Goal: Information Seeking & Learning: Understand process/instructions

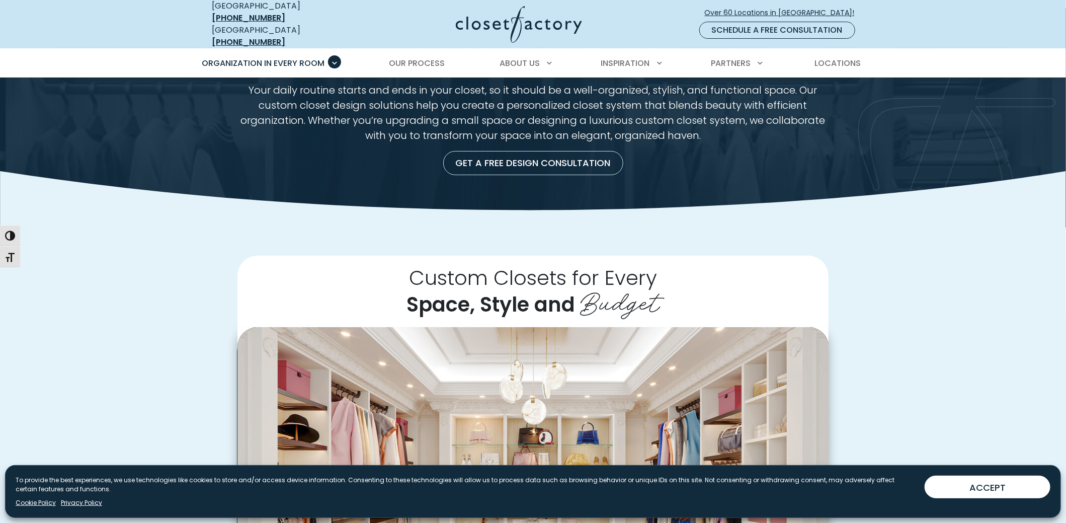
scroll to position [67, 0]
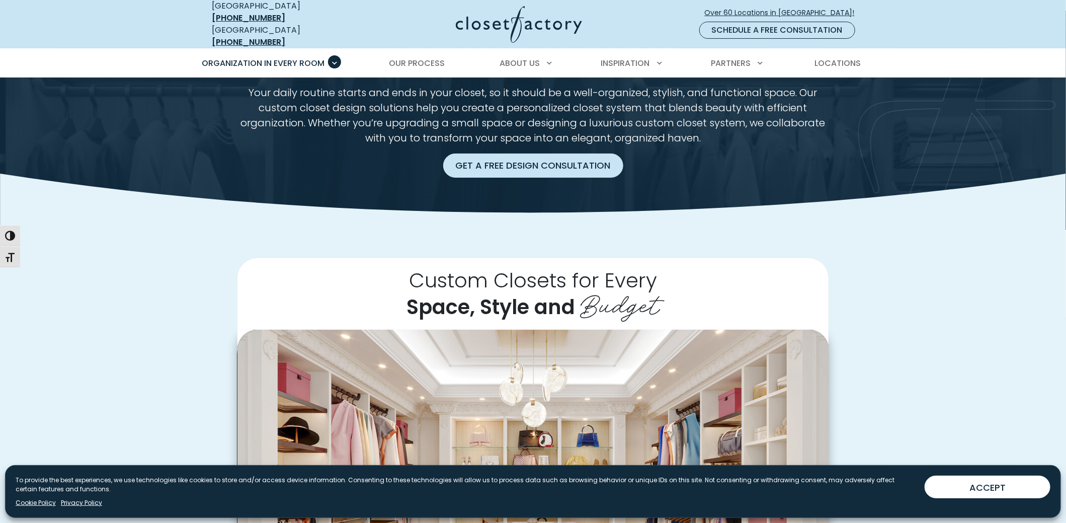
click at [570, 158] on link "Get a Free Design Consultation" at bounding box center [533, 165] width 180 height 24
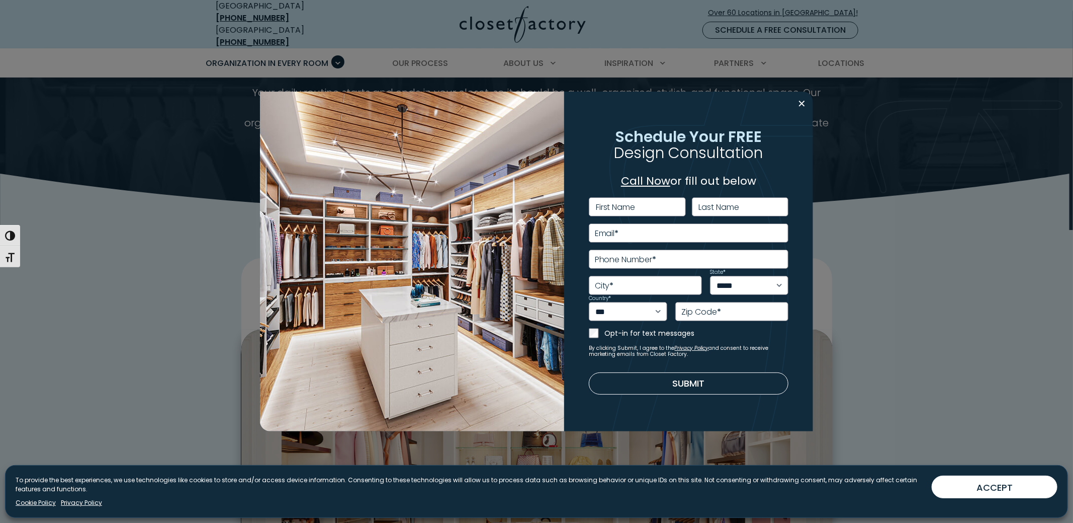
click at [611, 206] on label "First Name" at bounding box center [616, 207] width 40 height 8
click at [611, 206] on input "First Name" at bounding box center [637, 206] width 97 height 19
click at [647, 182] on link "Call Now" at bounding box center [645, 181] width 49 height 16
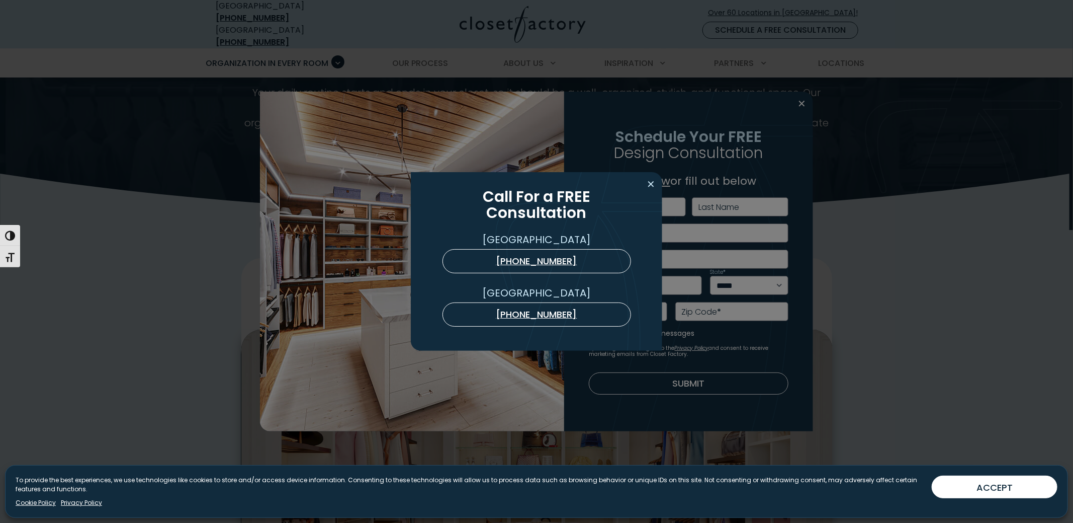
click at [652, 184] on button "Close modal" at bounding box center [651, 184] width 15 height 16
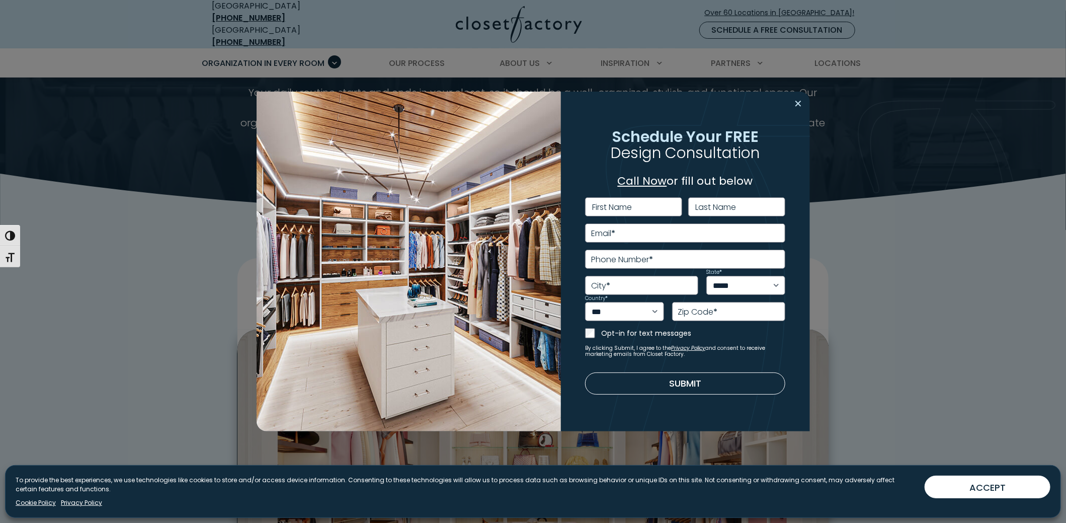
click at [803, 101] on button "Close modal" at bounding box center [798, 104] width 15 height 16
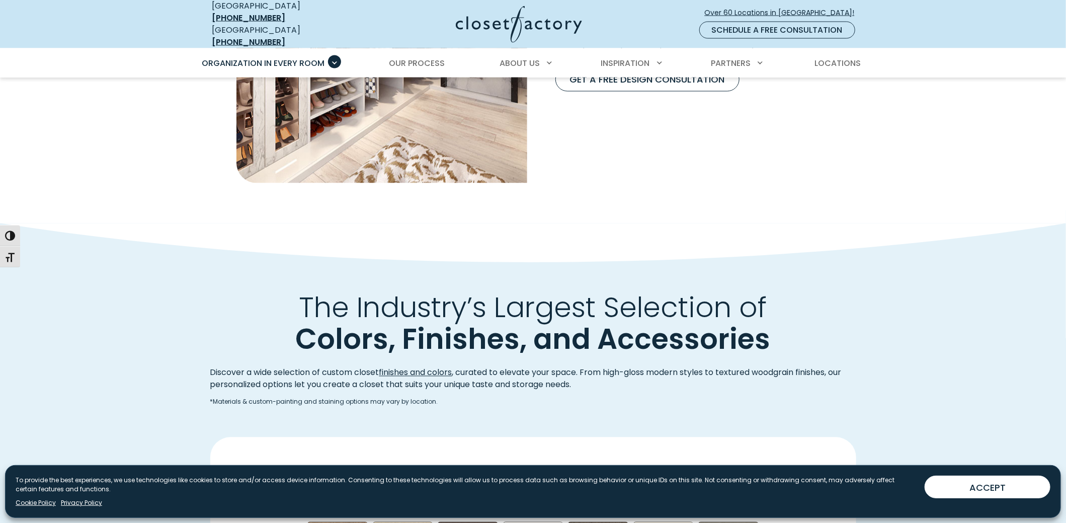
scroll to position [1073, 0]
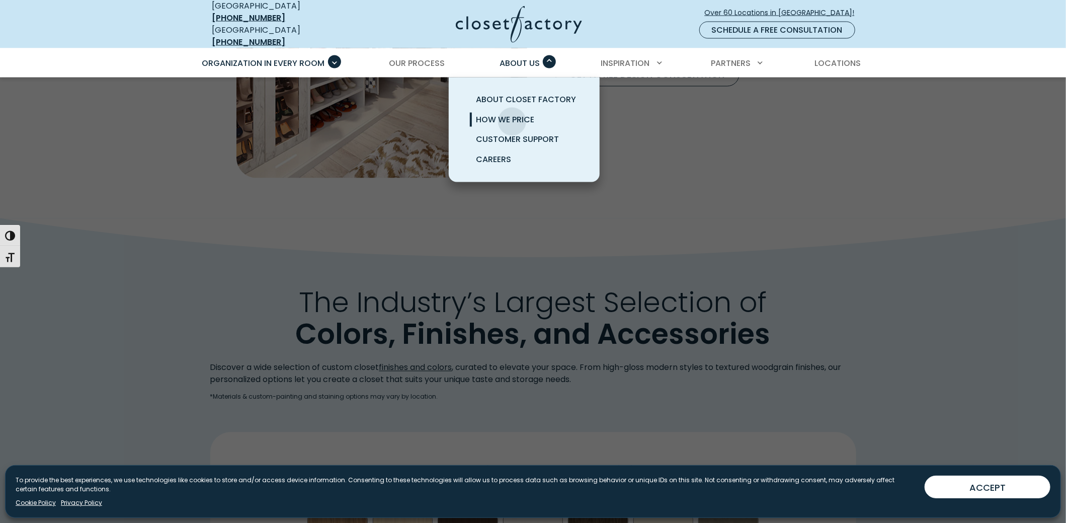
click at [512, 114] on span "How We Price" at bounding box center [505, 120] width 58 height 12
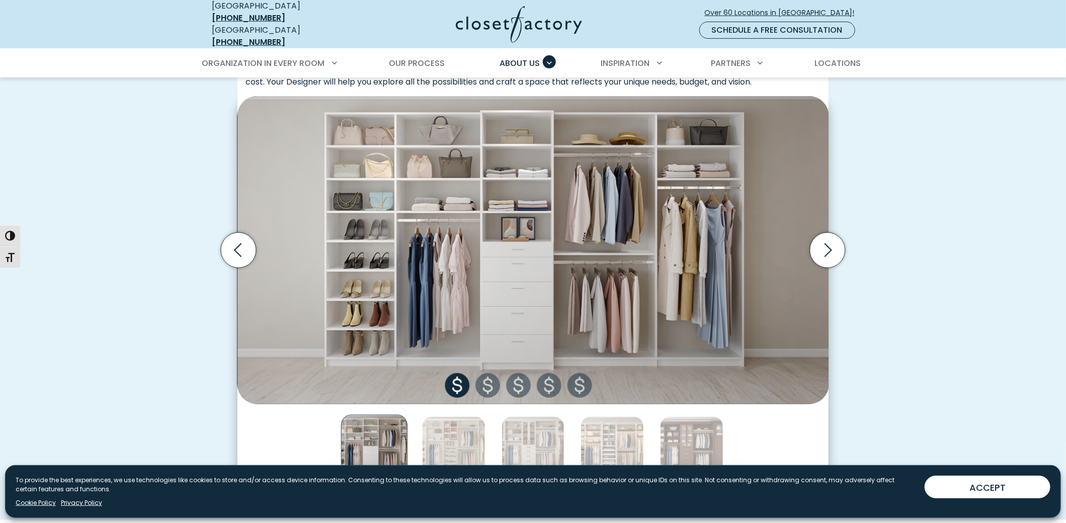
scroll to position [369, 0]
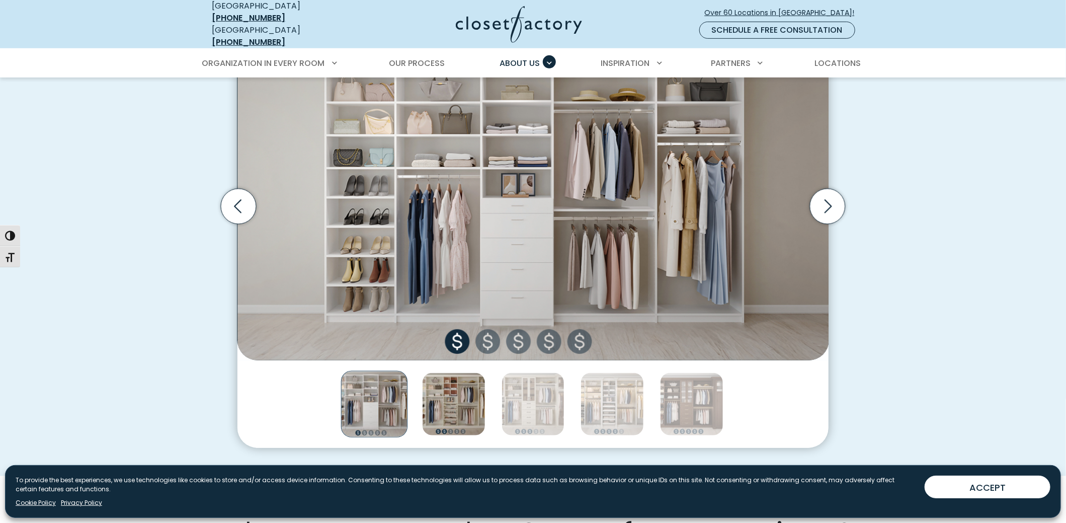
click at [461, 386] on img "Thumbnail Gallery" at bounding box center [453, 403] width 63 height 63
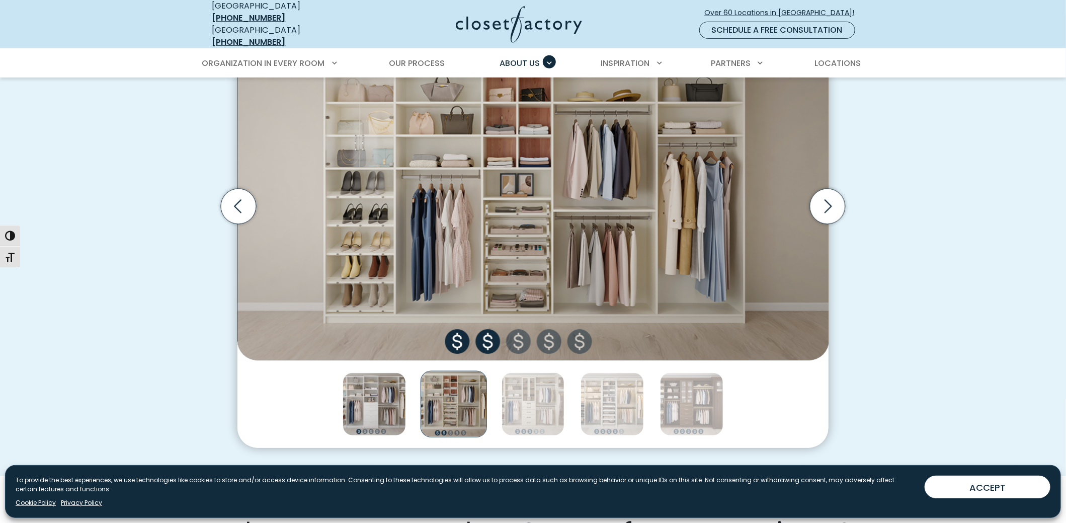
click at [400, 391] on img "Thumbnail Gallery" at bounding box center [374, 403] width 63 height 63
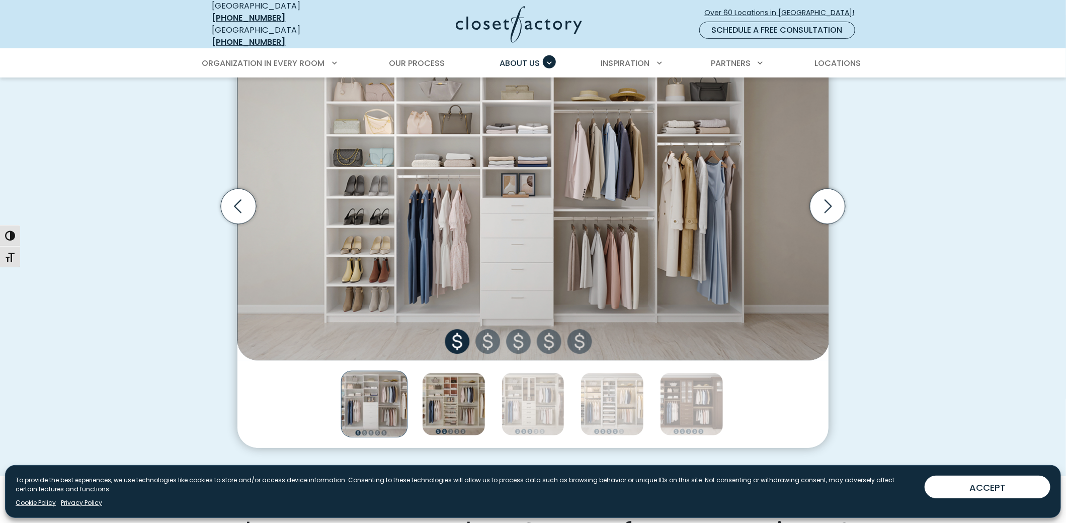
click at [444, 393] on img "Thumbnail Gallery" at bounding box center [453, 403] width 63 height 63
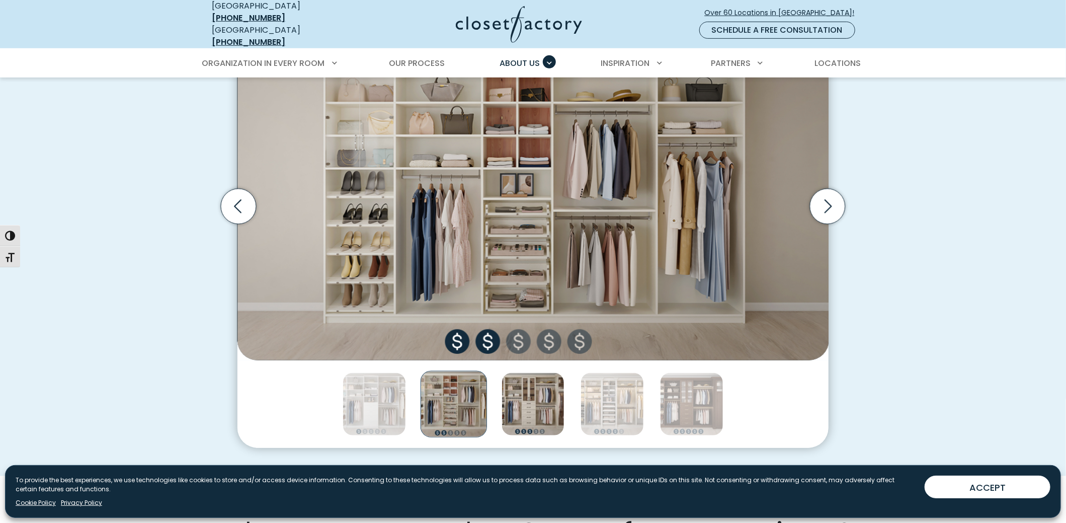
click at [534, 396] on img "Thumbnail Gallery" at bounding box center [532, 403] width 63 height 63
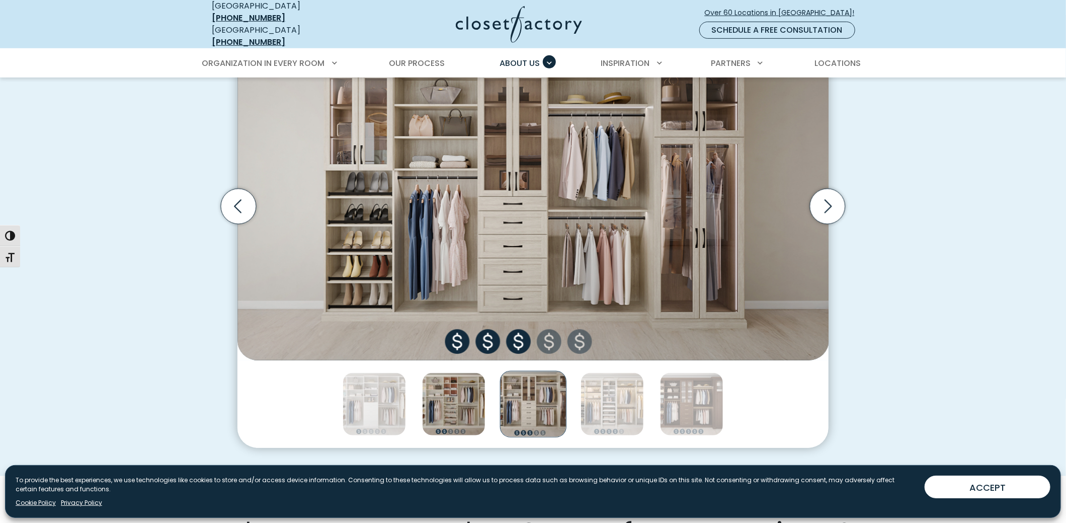
click at [479, 395] on img "Thumbnail Gallery" at bounding box center [453, 403] width 63 height 63
